Goal: Navigation & Orientation: Understand site structure

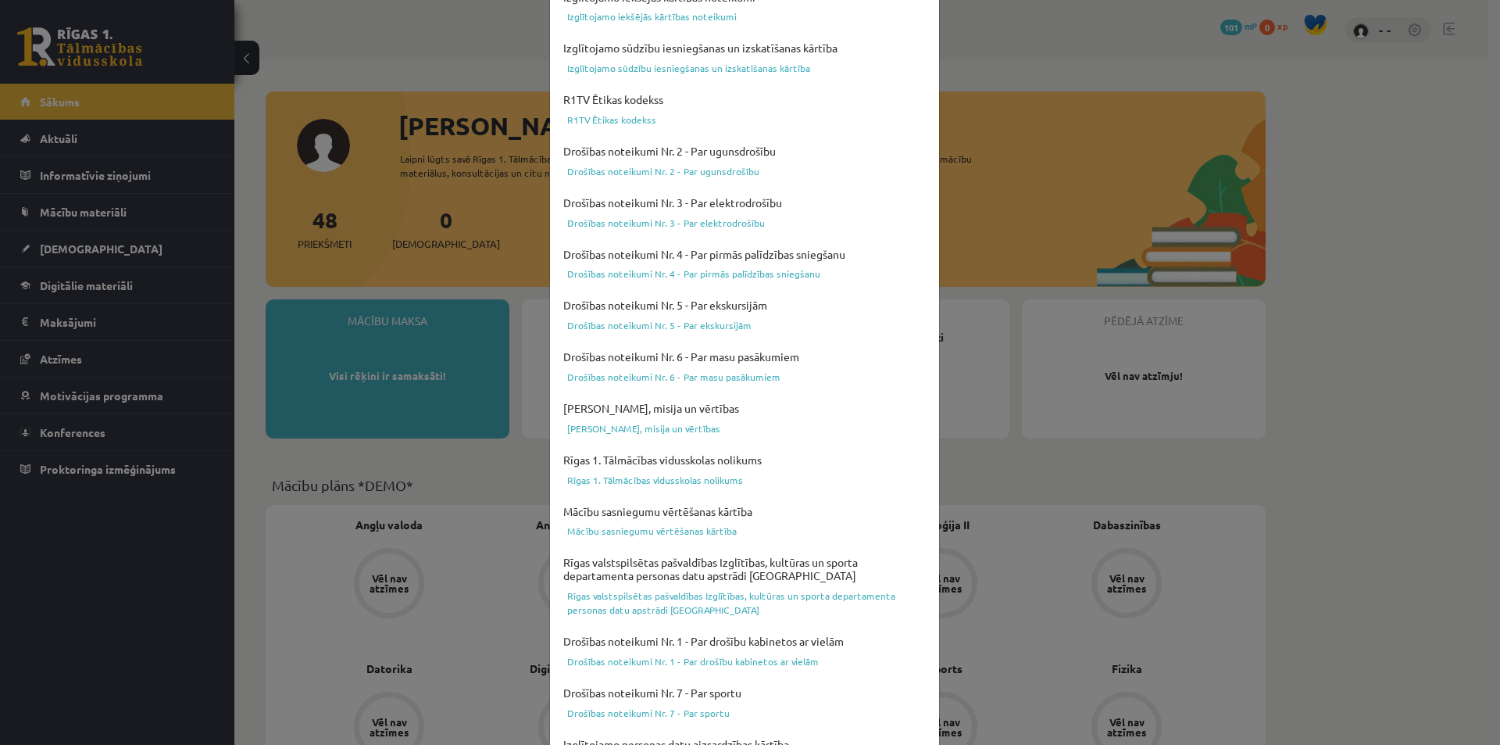
scroll to position [381, 0]
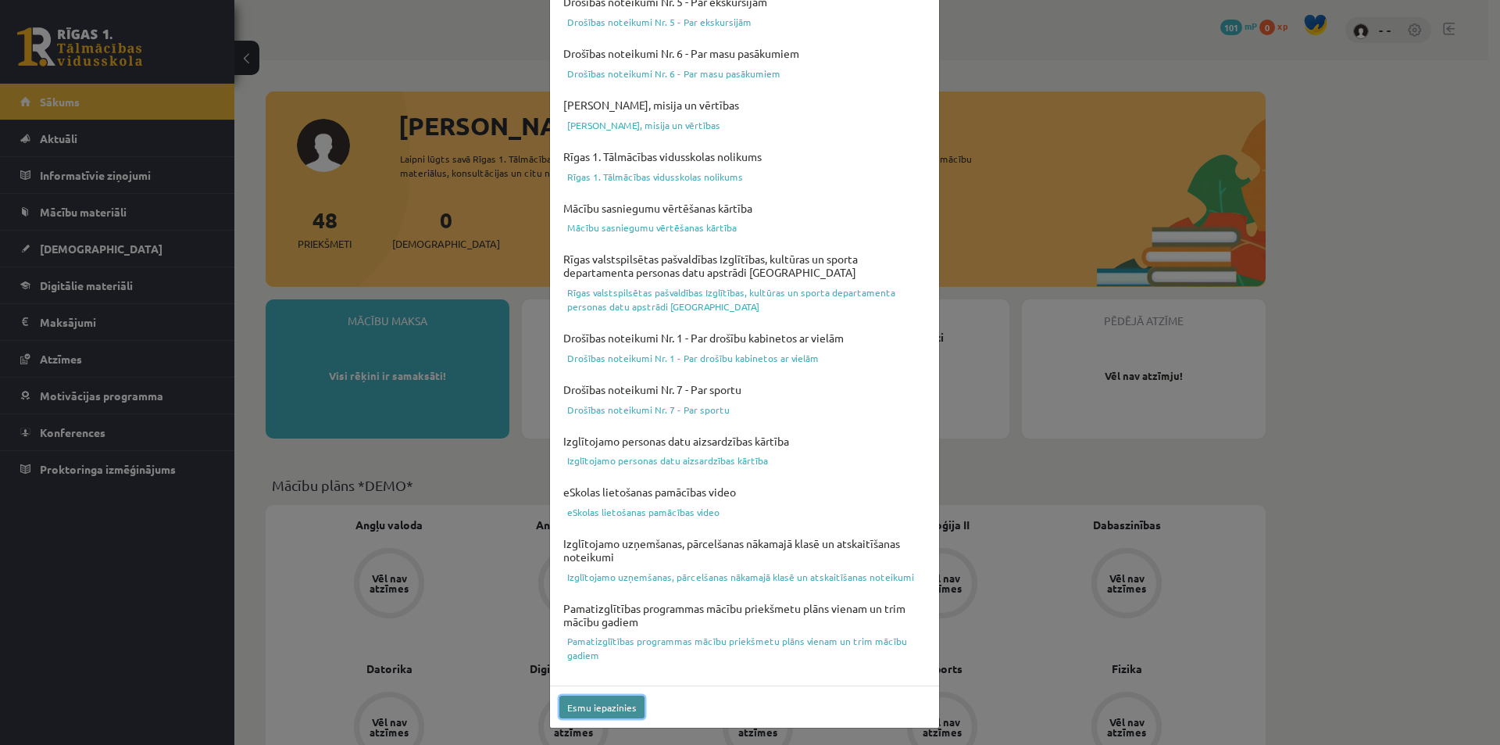
click at [613, 704] on button "Esmu iepazinies" at bounding box center [601, 706] width 85 height 23
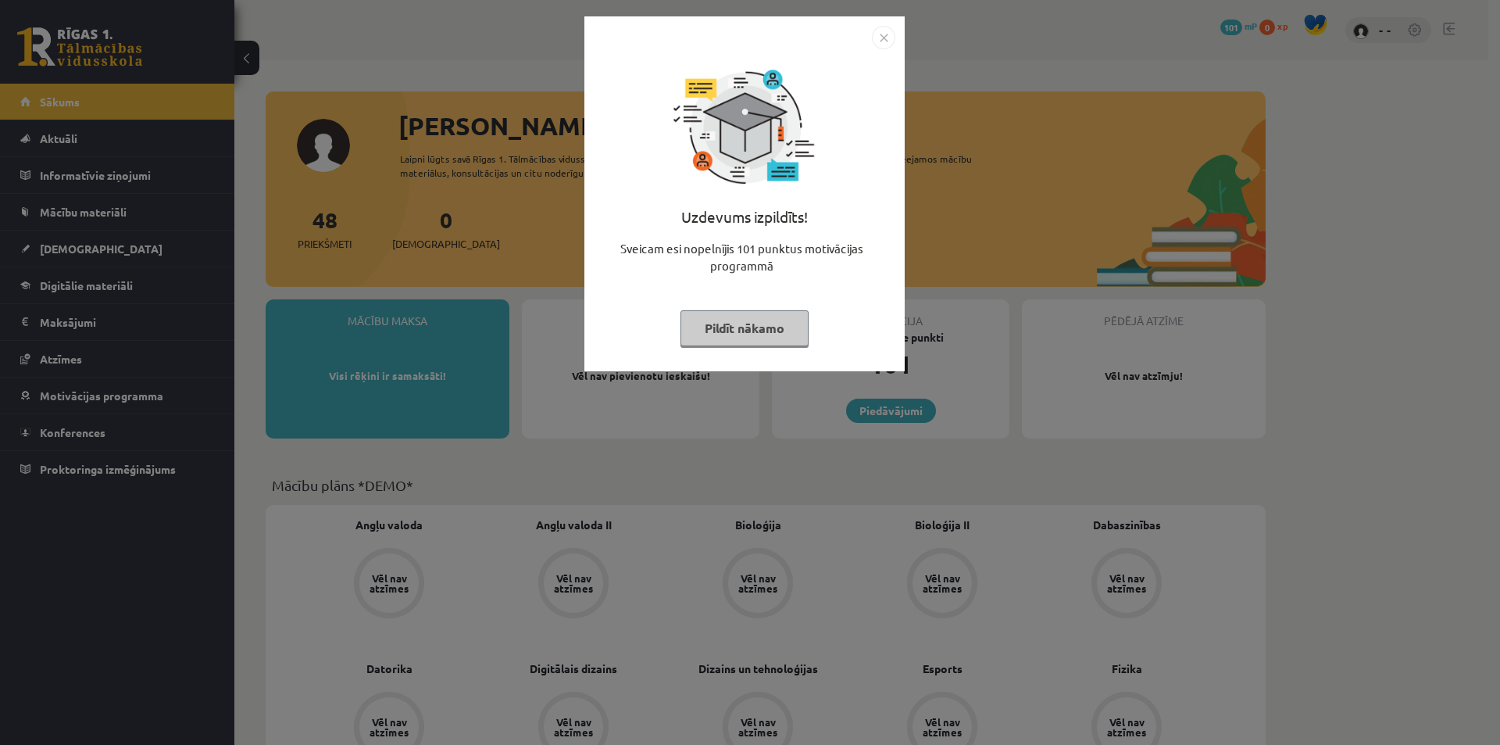
click at [774, 337] on button "Pildīt nākamo" at bounding box center [745, 328] width 128 height 36
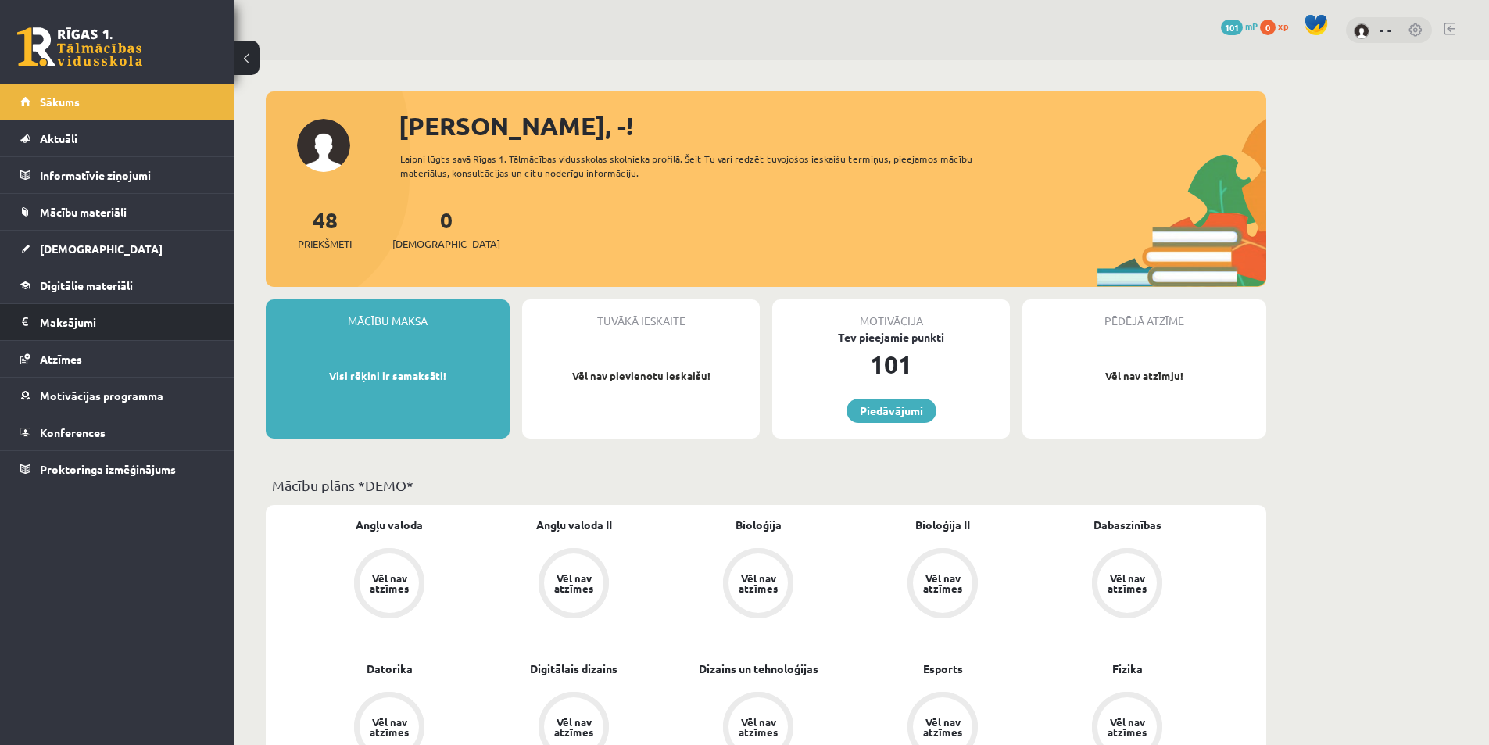
click at [87, 329] on legend "Maksājumi 0" at bounding box center [127, 322] width 175 height 36
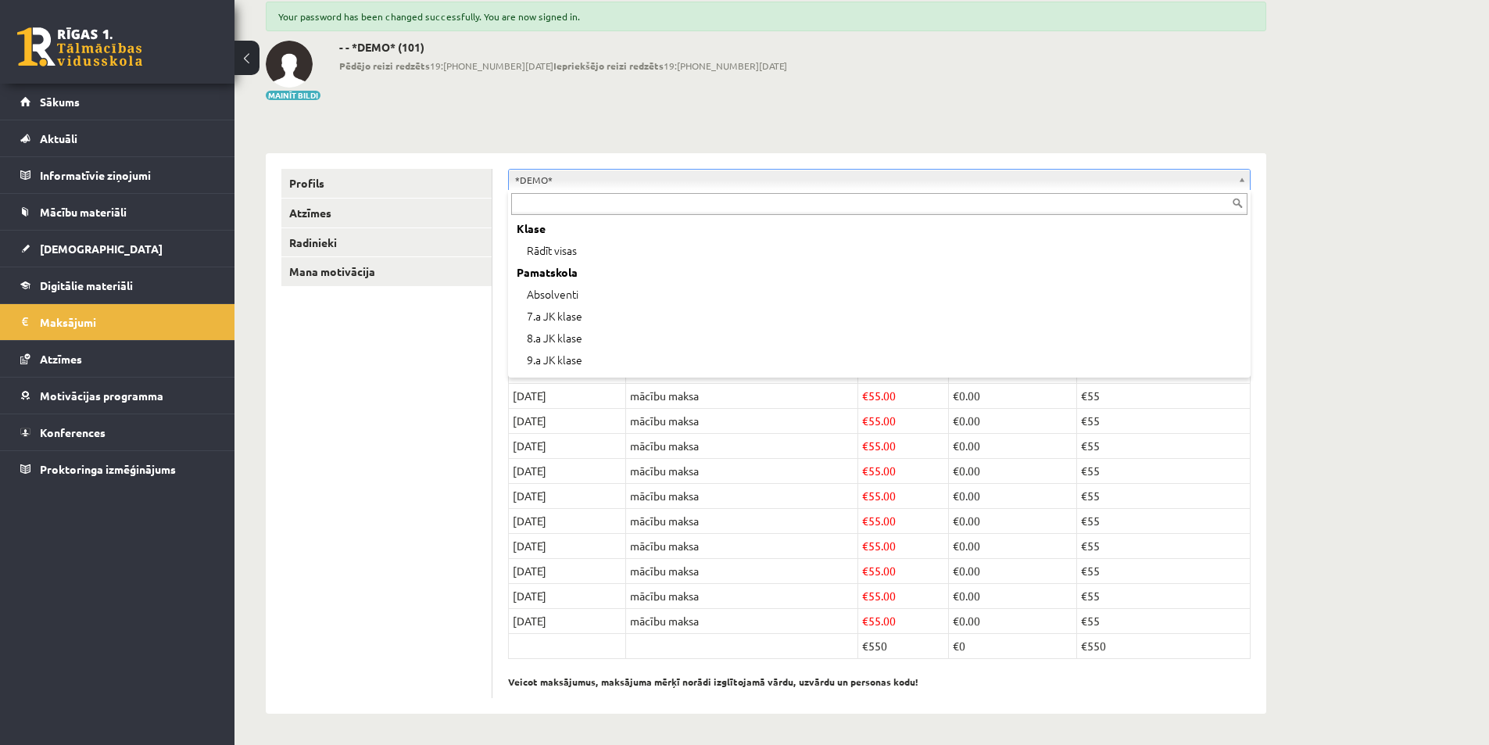
scroll to position [63, 0]
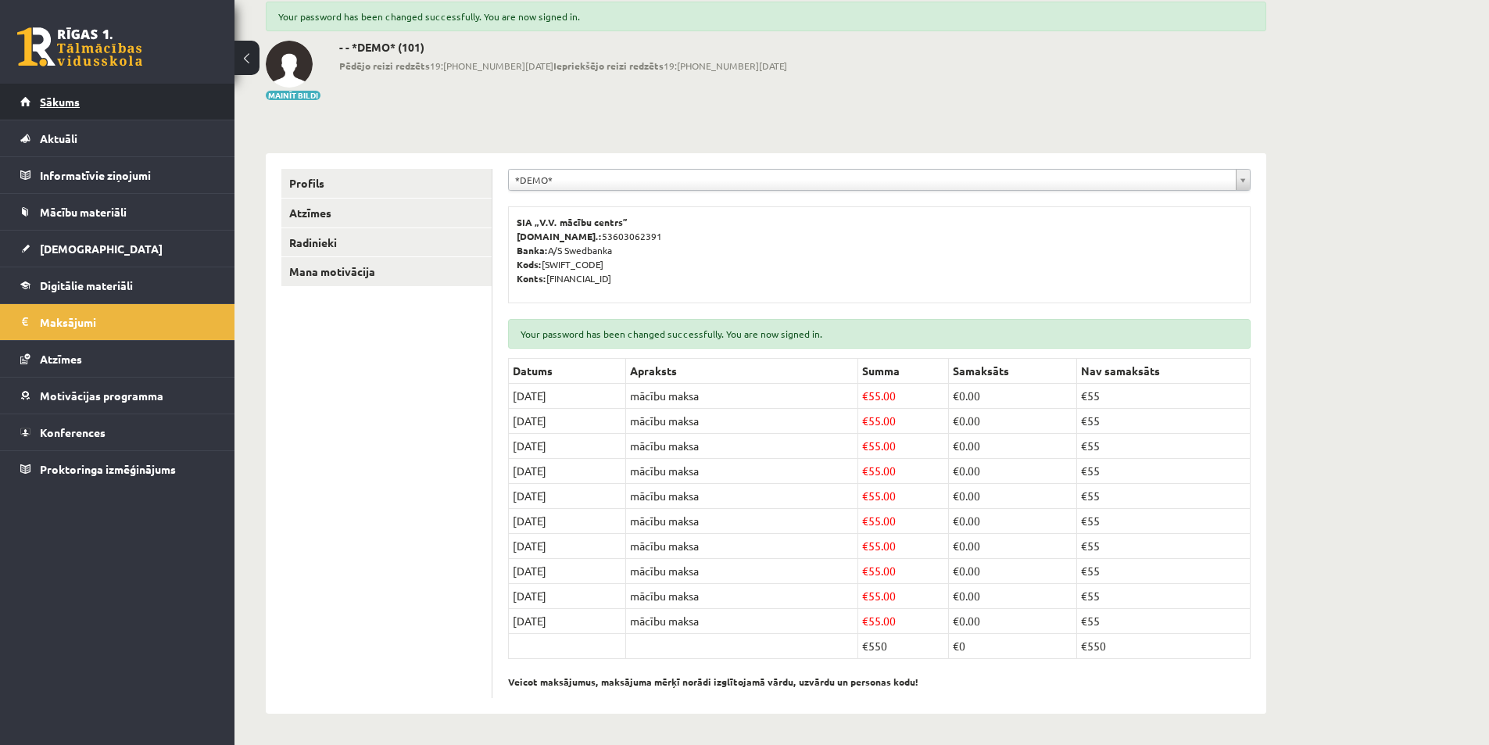
click at [72, 114] on link "Sākums" at bounding box center [117, 102] width 195 height 36
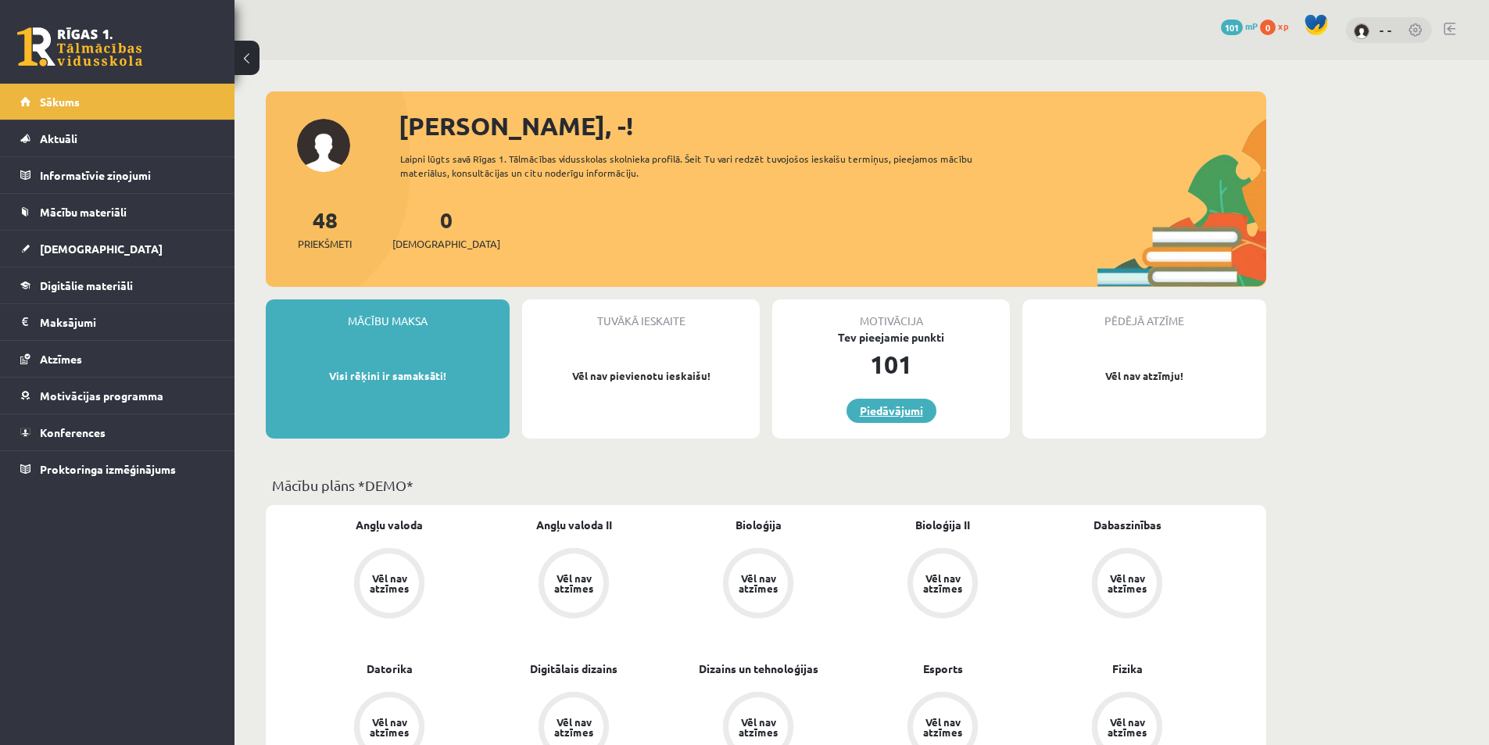
click at [893, 410] on link "Piedāvājumi" at bounding box center [891, 411] width 90 height 24
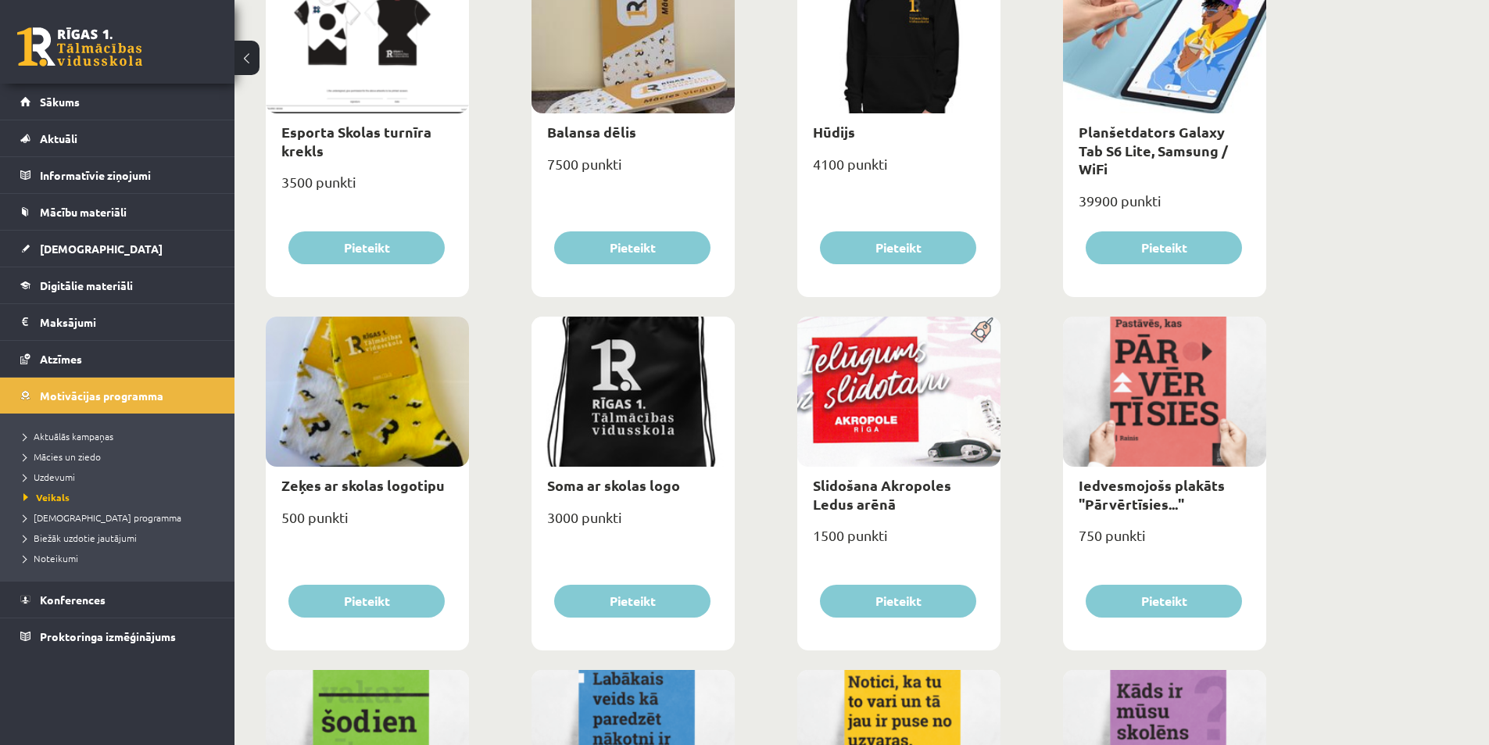
scroll to position [1250, 0]
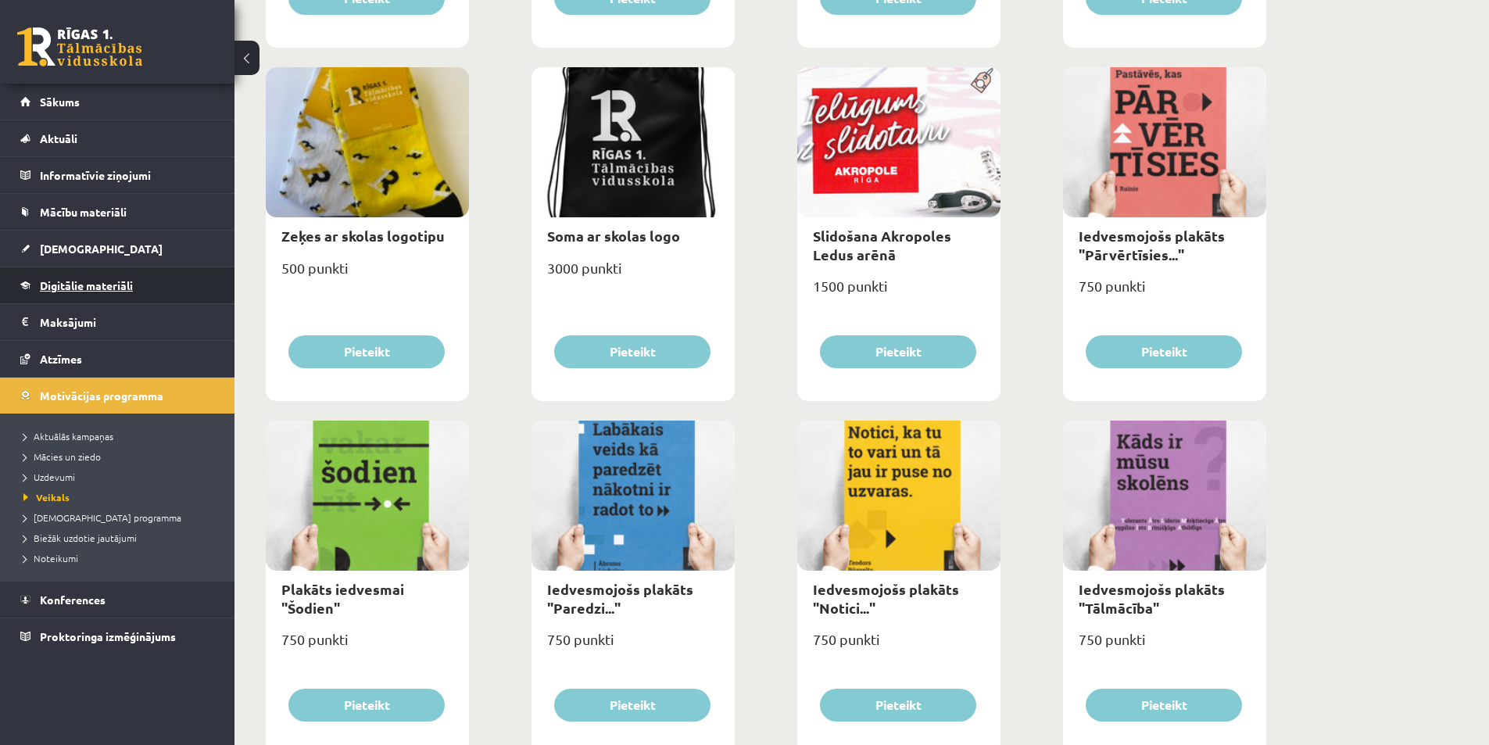
click at [93, 281] on span "Digitālie materiāli" at bounding box center [86, 285] width 93 height 14
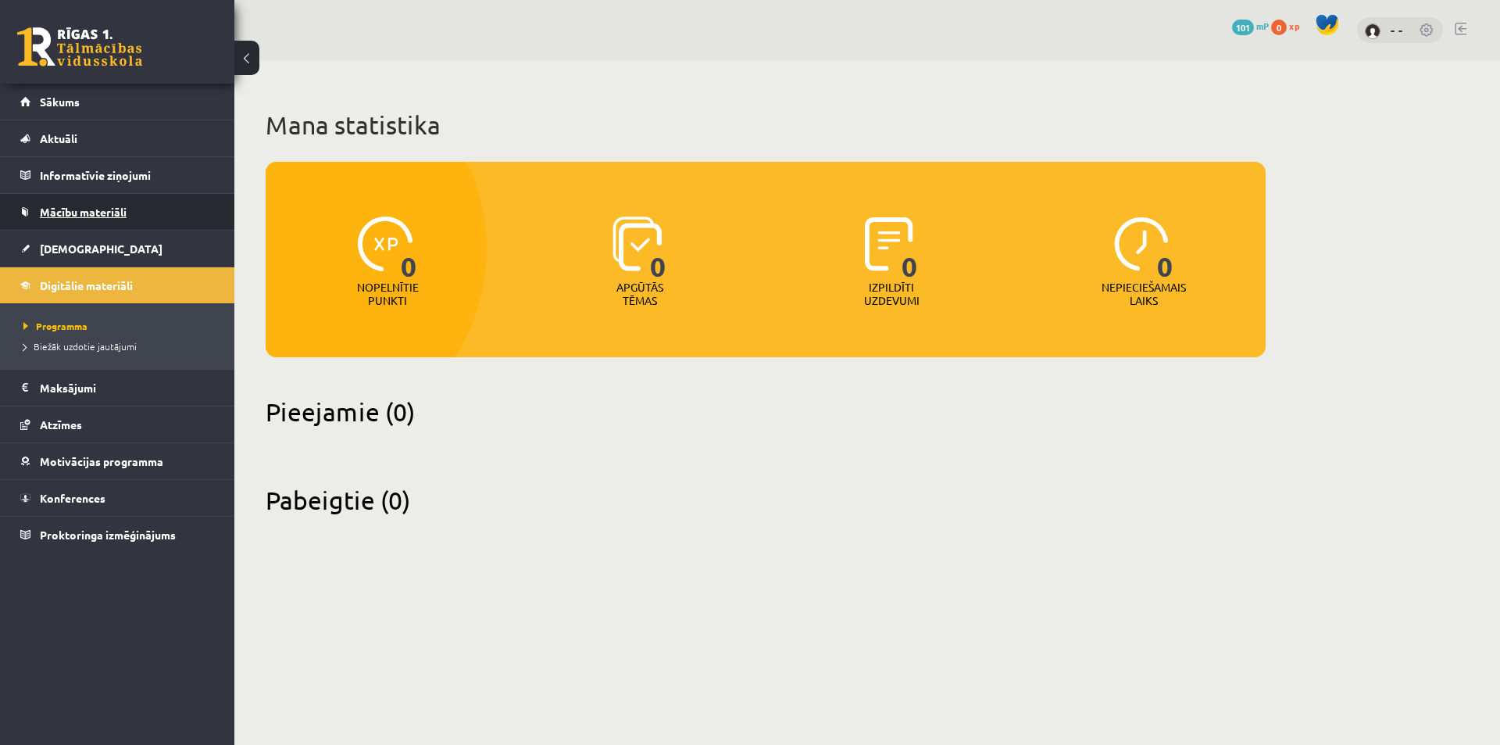
click at [84, 223] on link "Mācību materiāli" at bounding box center [117, 212] width 195 height 36
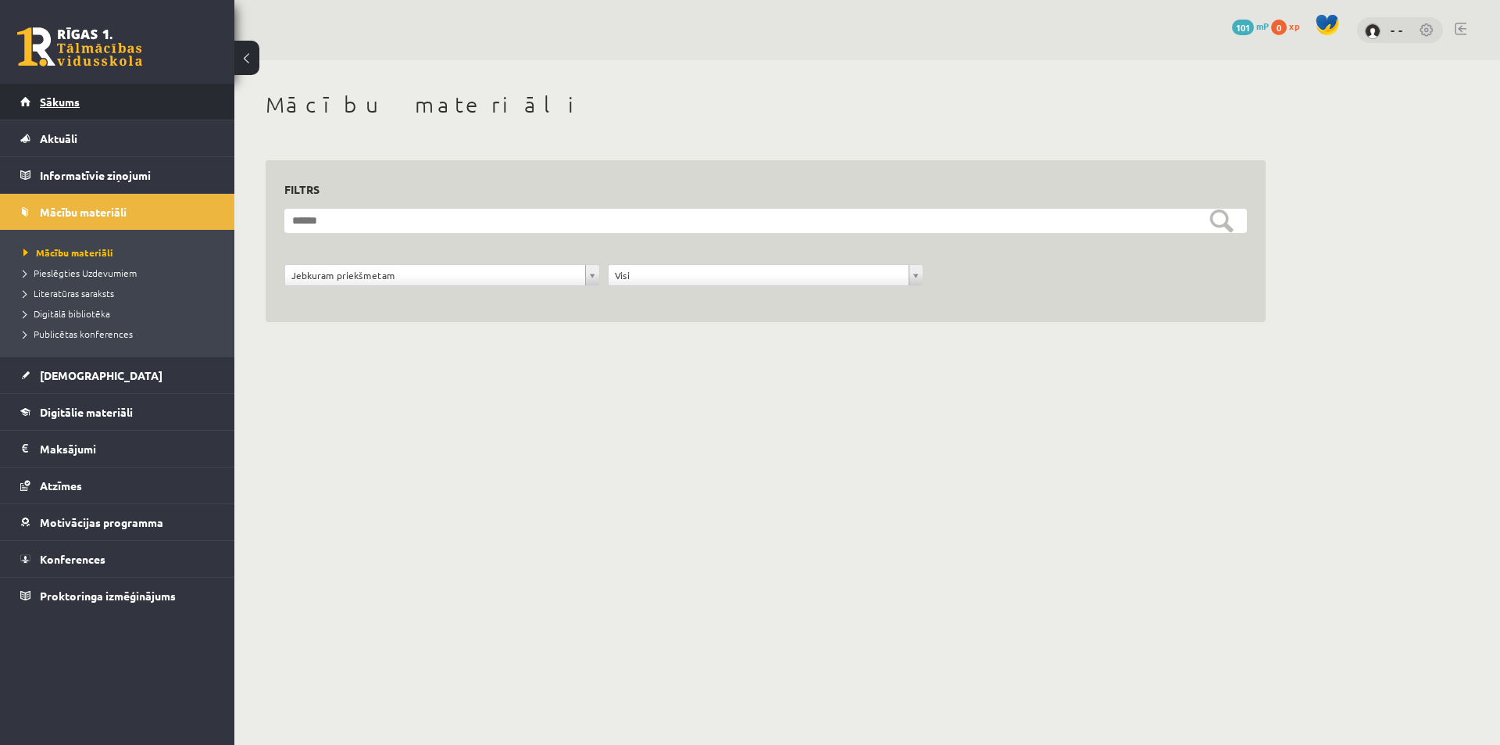
click at [82, 92] on link "Sākums" at bounding box center [117, 102] width 195 height 36
